Goal: Information Seeking & Learning: Learn about a topic

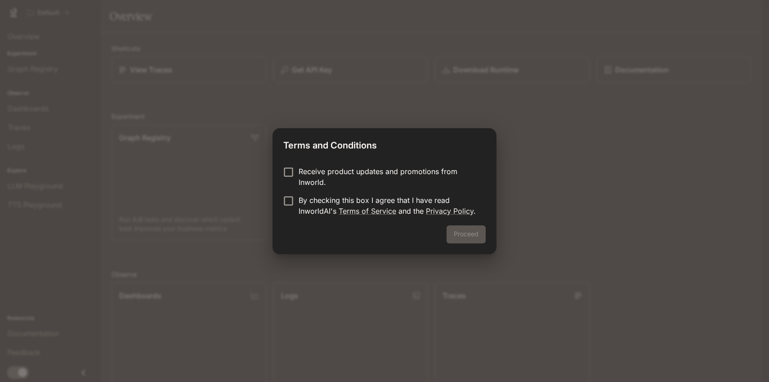
click at [394, 170] on p "Receive product updates and promotions from Inworld." at bounding box center [389, 177] width 180 height 22
click at [357, 196] on p "By checking this box I agree that I have read InworldAI's Terms of Service and …" at bounding box center [389, 206] width 180 height 22
click at [367, 172] on p "Receive product updates and promotions from Inworld." at bounding box center [389, 177] width 180 height 22
click at [480, 234] on button "Proceed" at bounding box center [466, 234] width 39 height 18
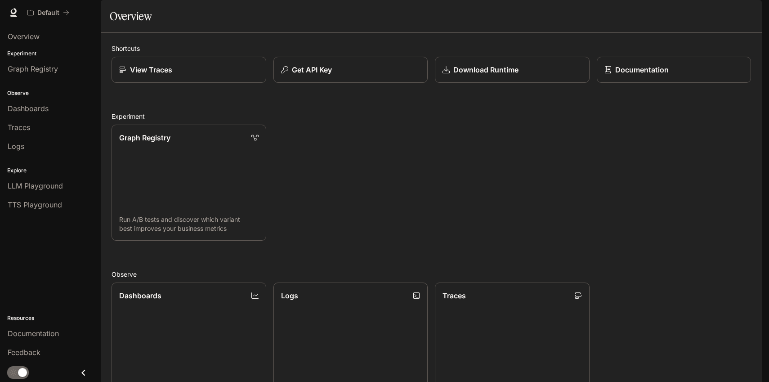
click at [752, 12] on icon "button" at bounding box center [749, 12] width 7 height 7
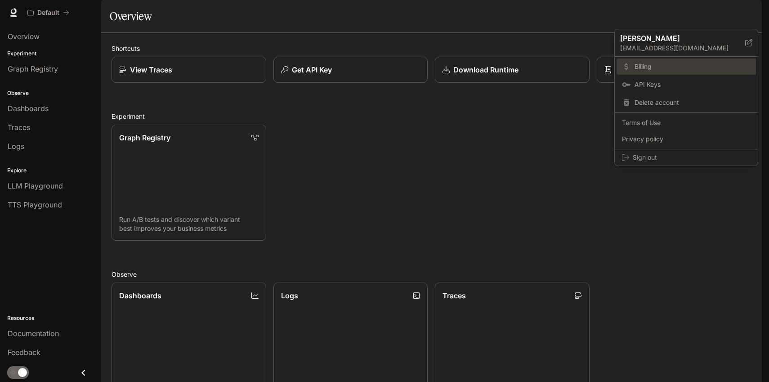
click at [668, 71] on span "Billing" at bounding box center [693, 66] width 116 height 9
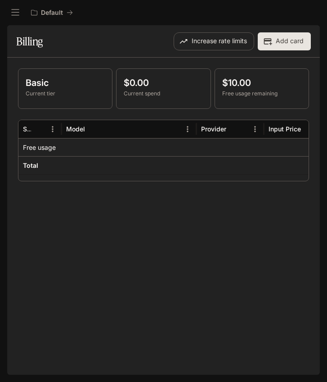
click at [305, 41] on button "Add card" at bounding box center [284, 41] width 53 height 18
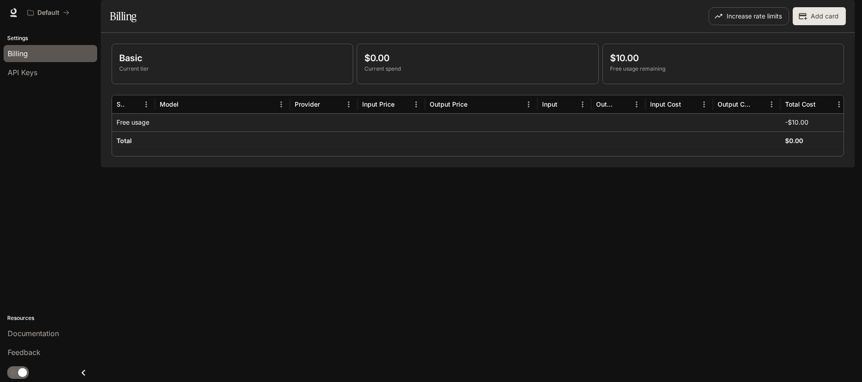
click at [841, 15] on icon "button" at bounding box center [842, 12] width 5 height 5
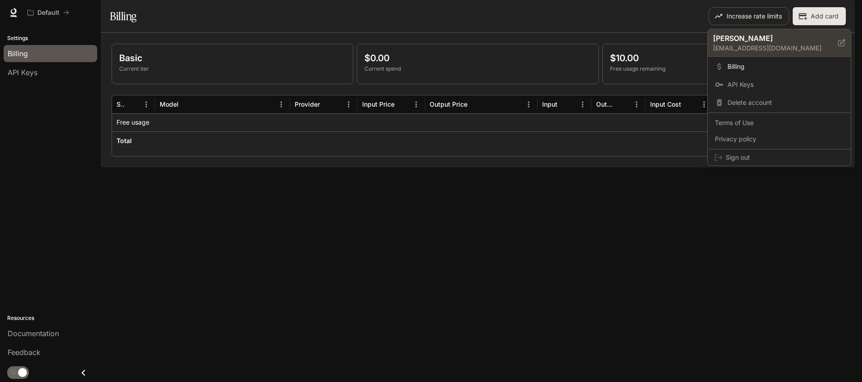
click at [842, 41] on icon at bounding box center [841, 42] width 7 height 7
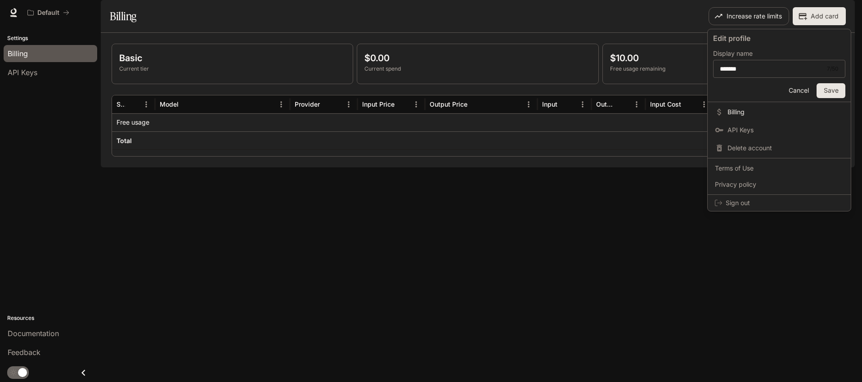
click at [798, 92] on button "Cancel" at bounding box center [798, 90] width 29 height 15
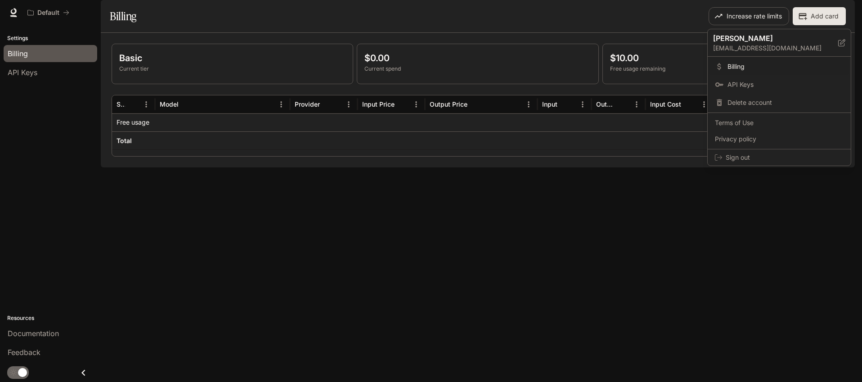
click at [726, 9] on div at bounding box center [431, 191] width 862 height 382
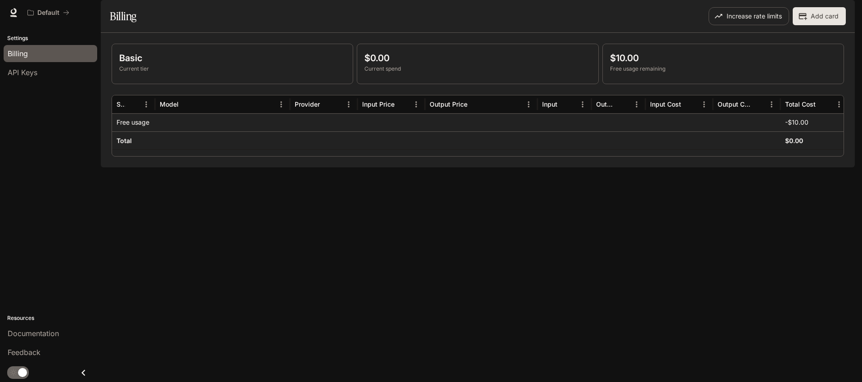
click at [800, 10] on span "Documentation" at bounding box center [800, 12] width 45 height 11
click at [802, 17] on span "Documentation" at bounding box center [800, 12] width 45 height 11
